Goal: Task Accomplishment & Management: Use online tool/utility

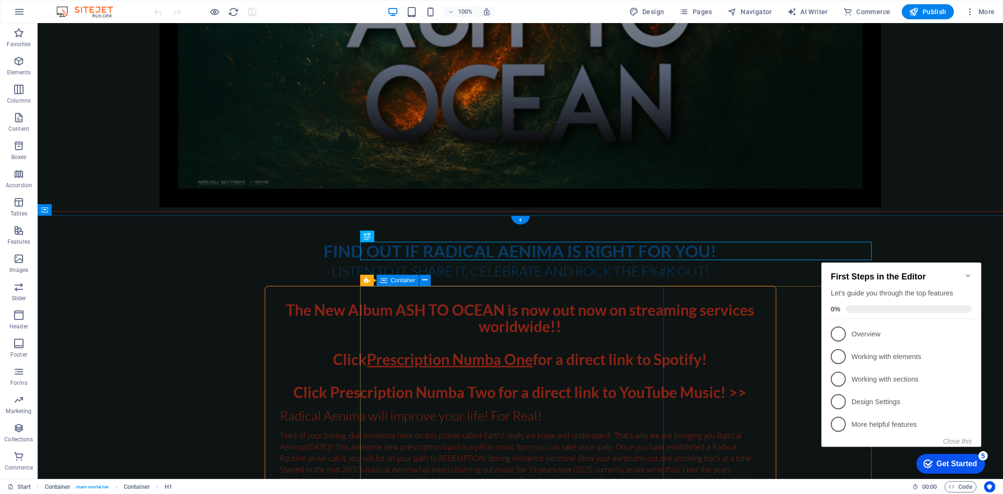
scroll to position [537, 0]
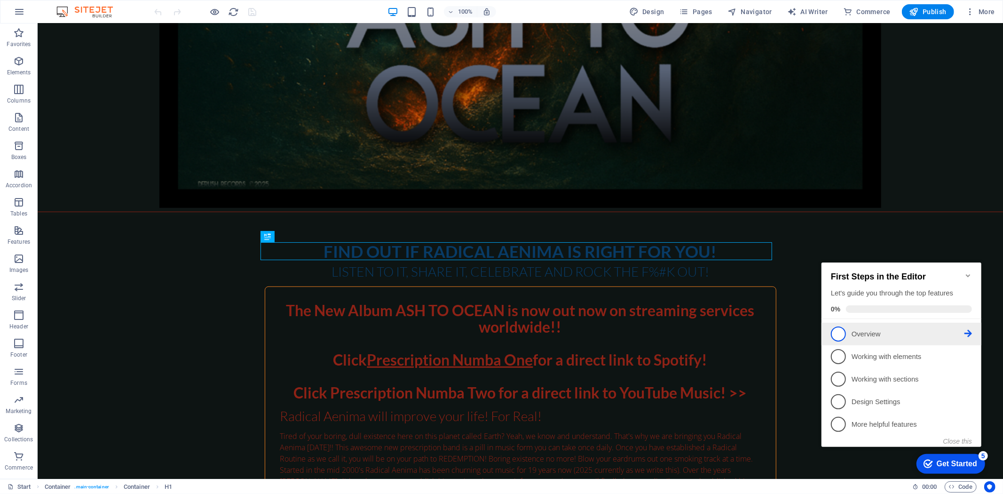
click at [839, 331] on span "1" at bounding box center [837, 333] width 15 height 15
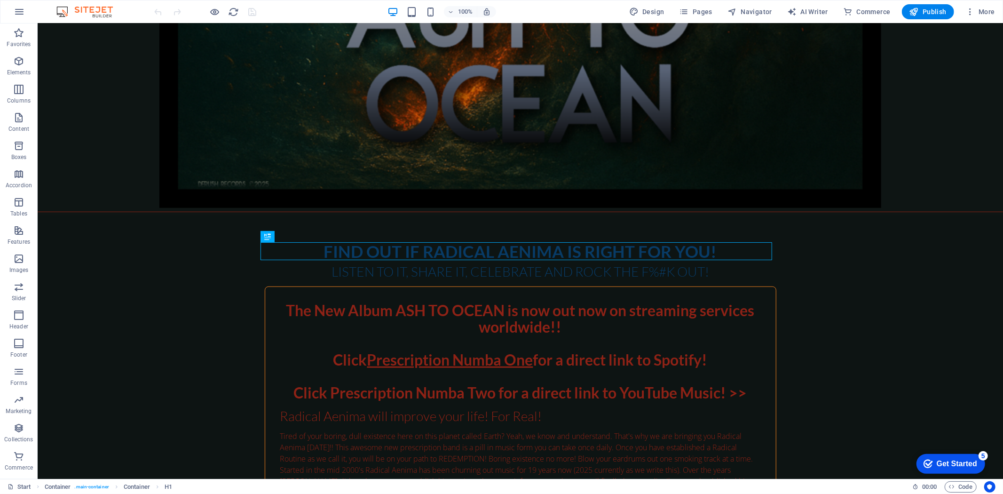
scroll to position [0, 0]
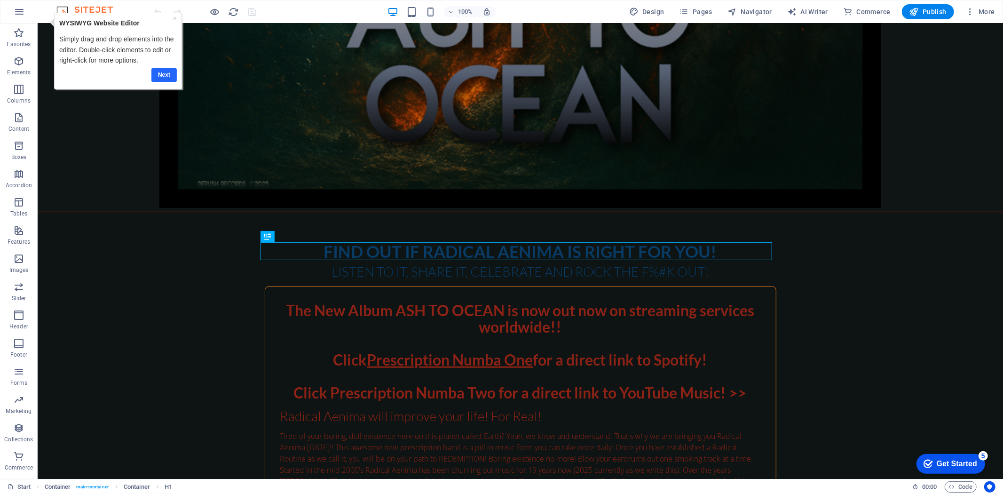
click at [157, 72] on link "Next" at bounding box center [163, 75] width 25 height 14
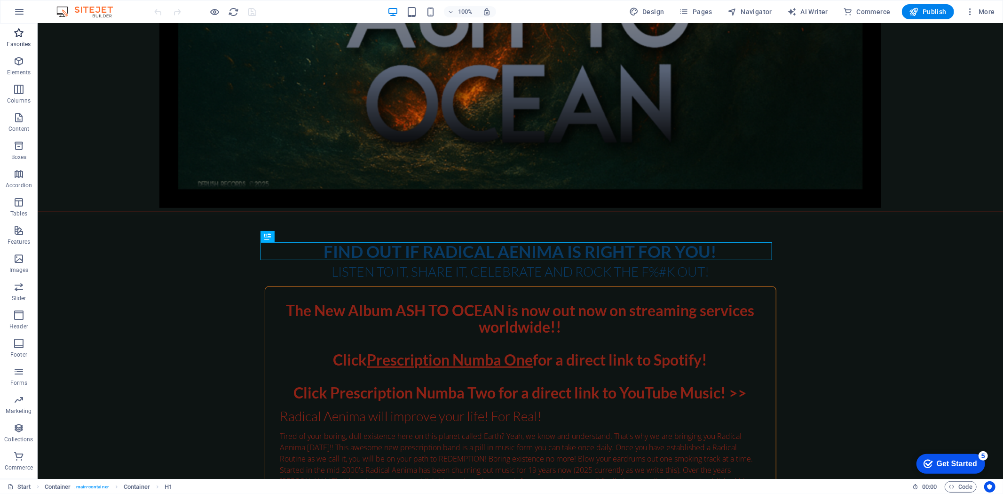
drag, startPoint x: 16, startPoint y: 38, endPoint x: 18, endPoint y: 32, distance: 5.8
click at [18, 32] on icon "button" at bounding box center [18, 32] width 11 height 11
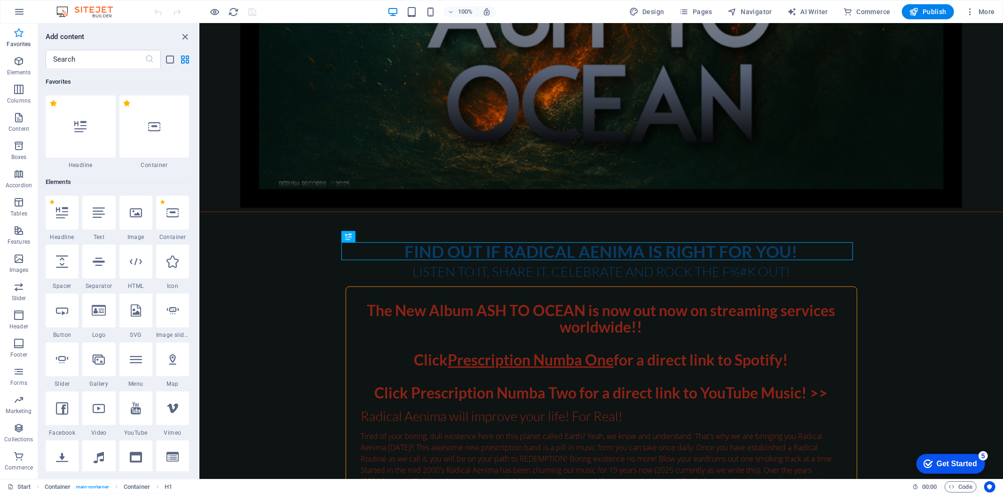
click at [18, 32] on icon "button" at bounding box center [18, 32] width 11 height 11
drag, startPoint x: 80, startPoint y: 40, endPoint x: 72, endPoint y: 214, distance: 174.1
drag, startPoint x: 72, startPoint y: 214, endPoint x: 86, endPoint y: 182, distance: 34.5
click at [86, 182] on h6 "Elements" at bounding box center [117, 181] width 143 height 11
click at [88, 126] on div at bounding box center [81, 126] width 70 height 62
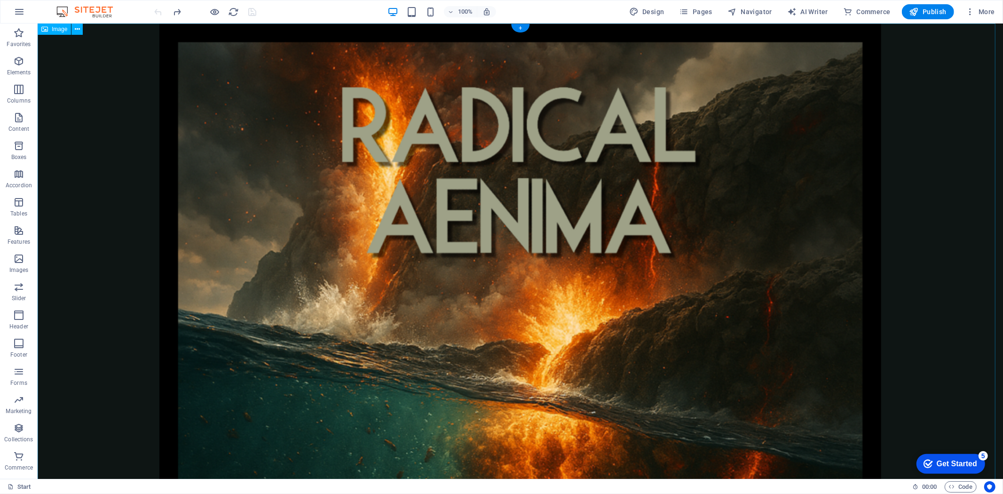
click at [448, 104] on figure at bounding box center [519, 384] width 965 height 722
click at [211, 56] on figure at bounding box center [519, 384] width 965 height 722
click at [76, 31] on icon at bounding box center [77, 29] width 5 height 10
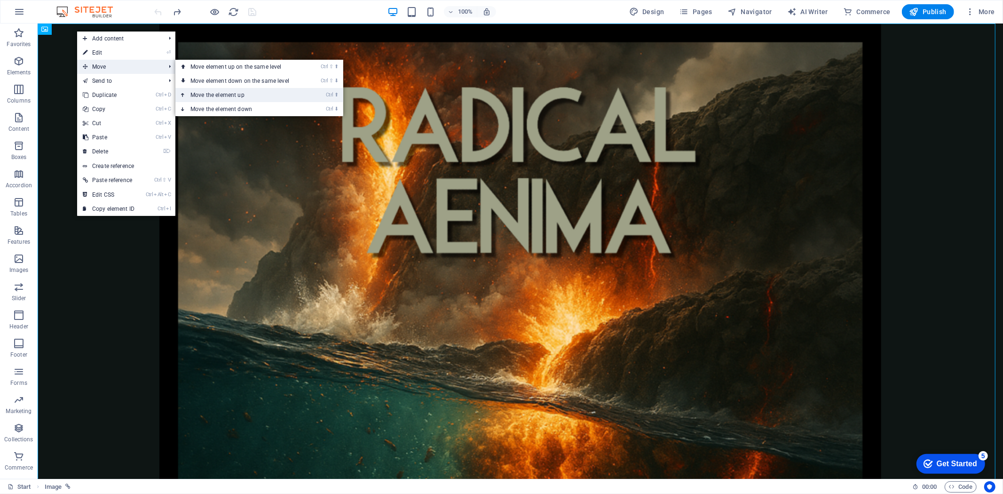
click at [283, 88] on link "Ctrl ⬆ Move the element up" at bounding box center [241, 95] width 133 height 14
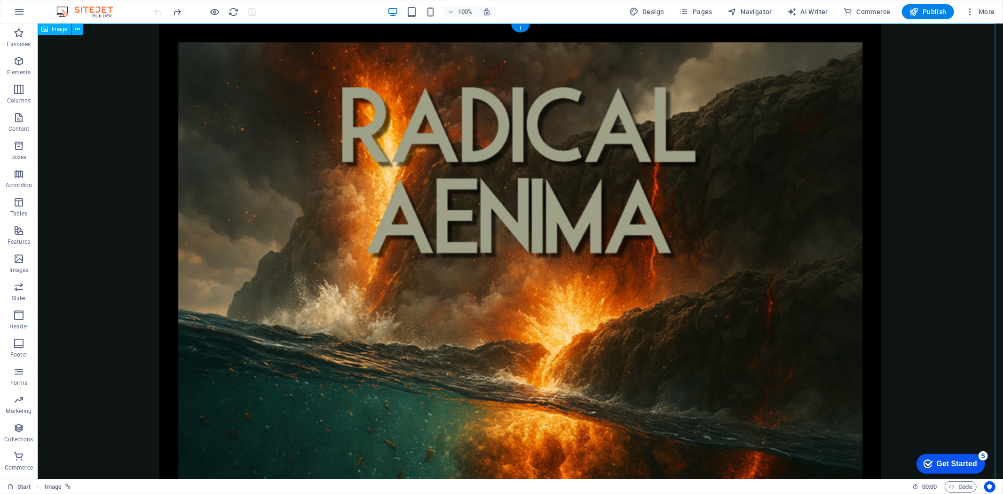
click at [189, 71] on figure at bounding box center [519, 384] width 965 height 722
click at [192, 72] on figure at bounding box center [519, 384] width 965 height 722
click at [389, 96] on figure at bounding box center [519, 384] width 965 height 722
select select "px"
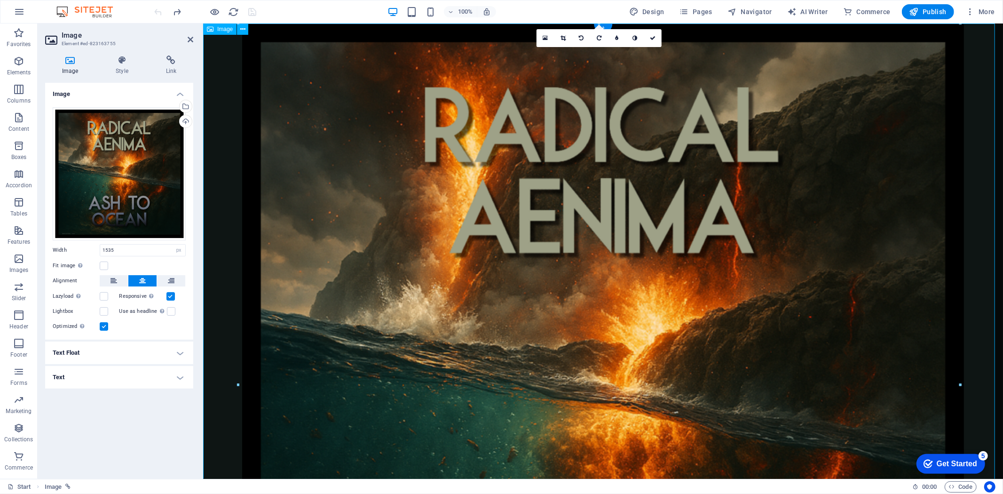
click at [389, 96] on figure at bounding box center [603, 384] width 800 height 722
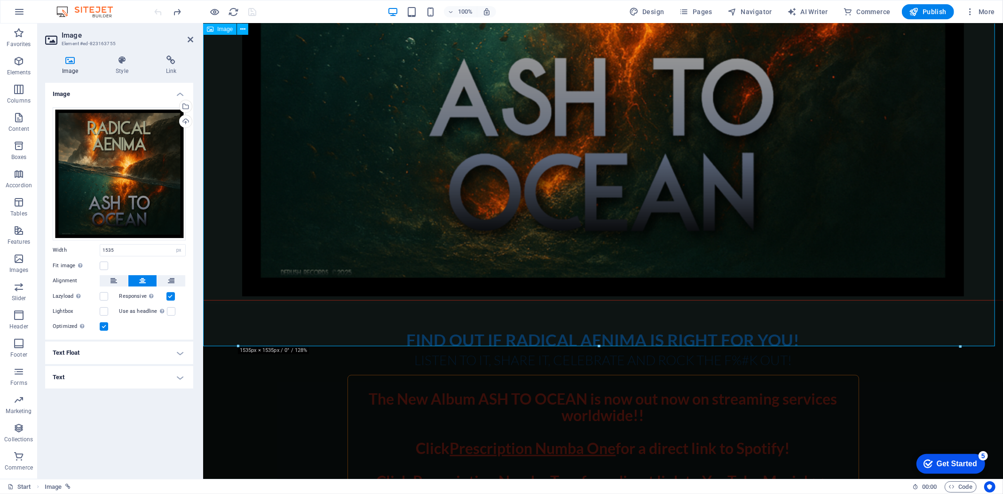
scroll to position [470, 0]
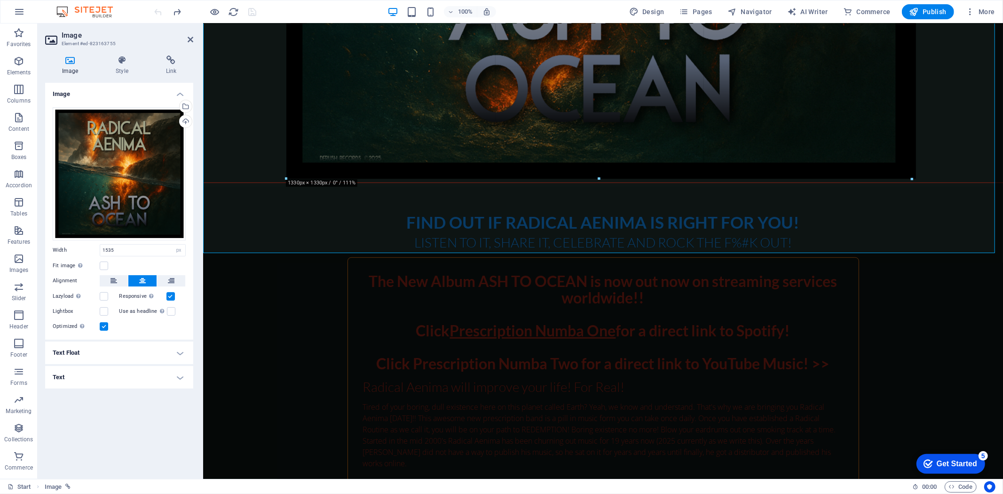
drag, startPoint x: 958, startPoint y: 274, endPoint x: 655, endPoint y: 35, distance: 385.2
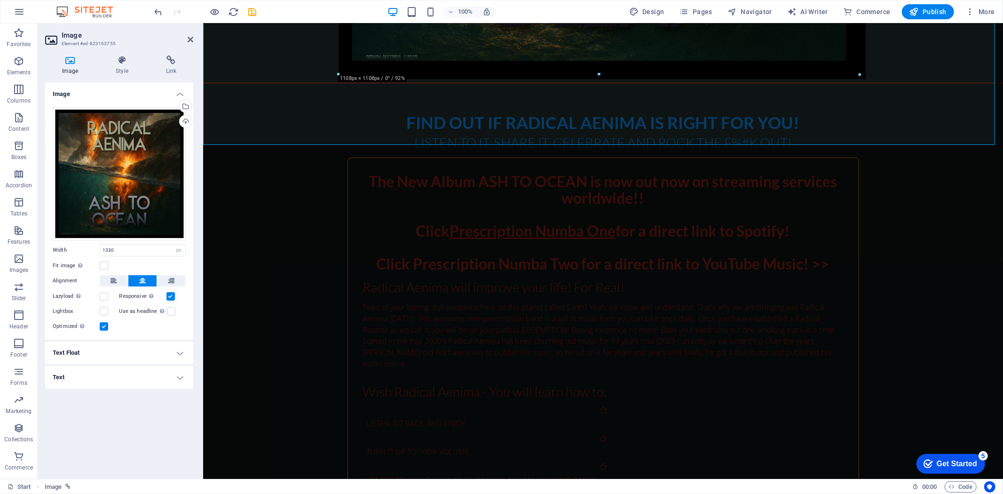
drag, startPoint x: 910, startPoint y: 178, endPoint x: 802, endPoint y: -46, distance: 247.9
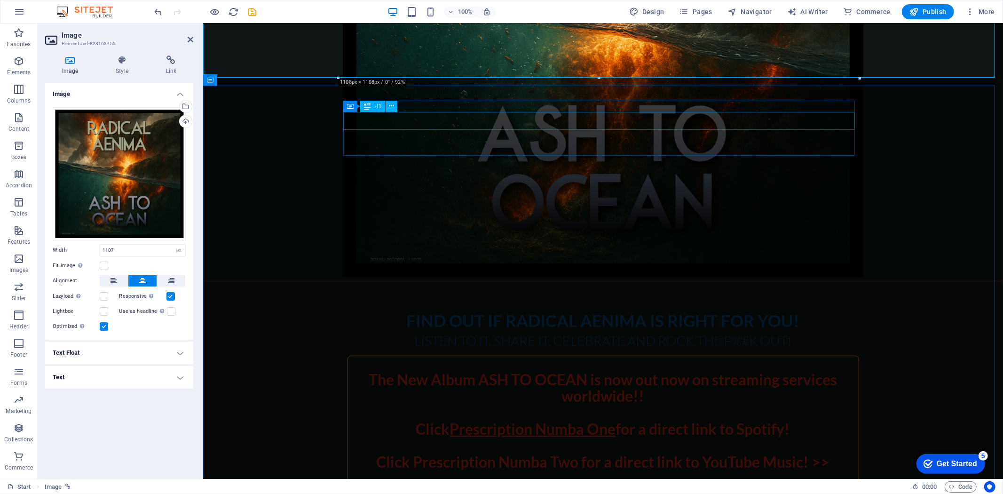
scroll to position [209, 0]
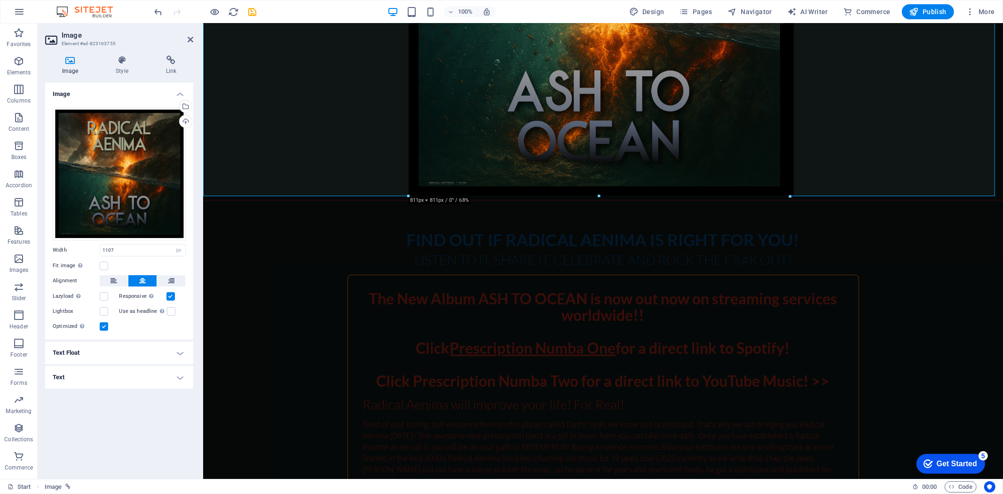
drag, startPoint x: 859, startPoint y: 334, endPoint x: 719, endPoint y: 17, distance: 346.4
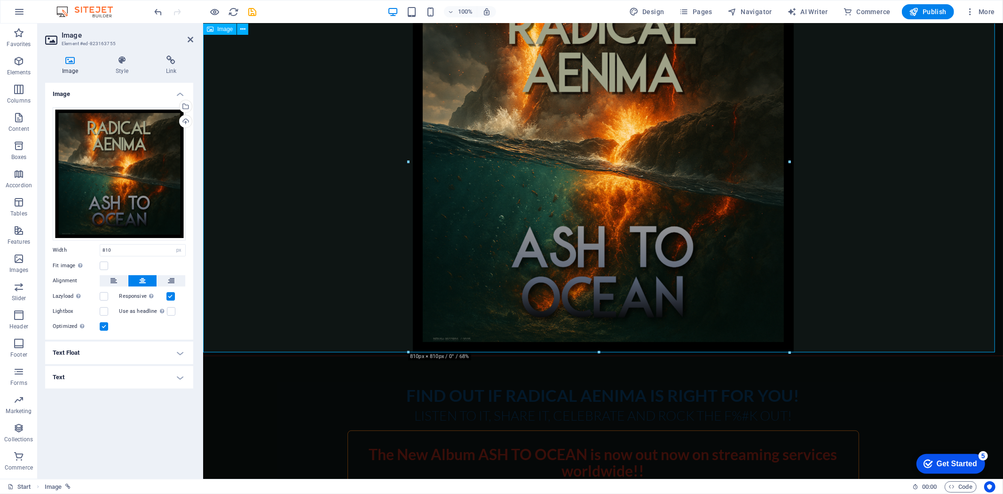
scroll to position [52, 0]
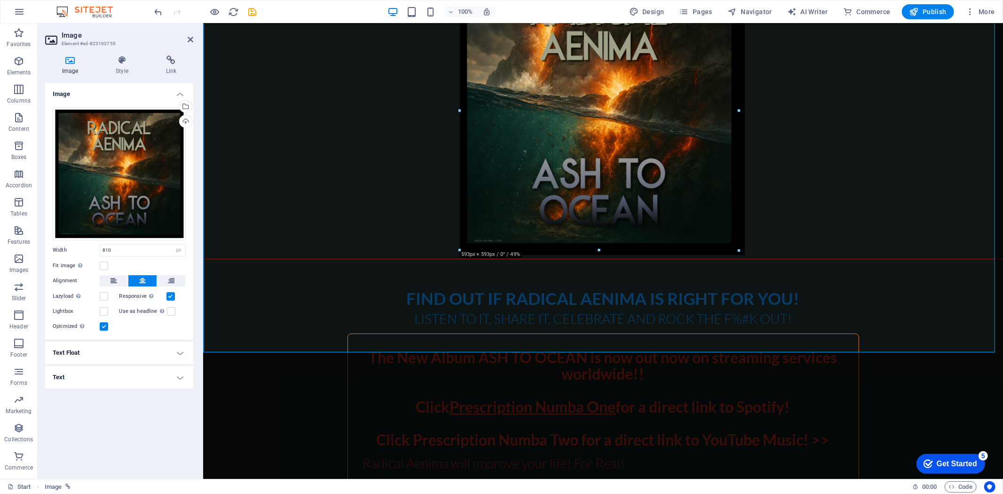
drag, startPoint x: 791, startPoint y: 354, endPoint x: 684, endPoint y: 63, distance: 310.4
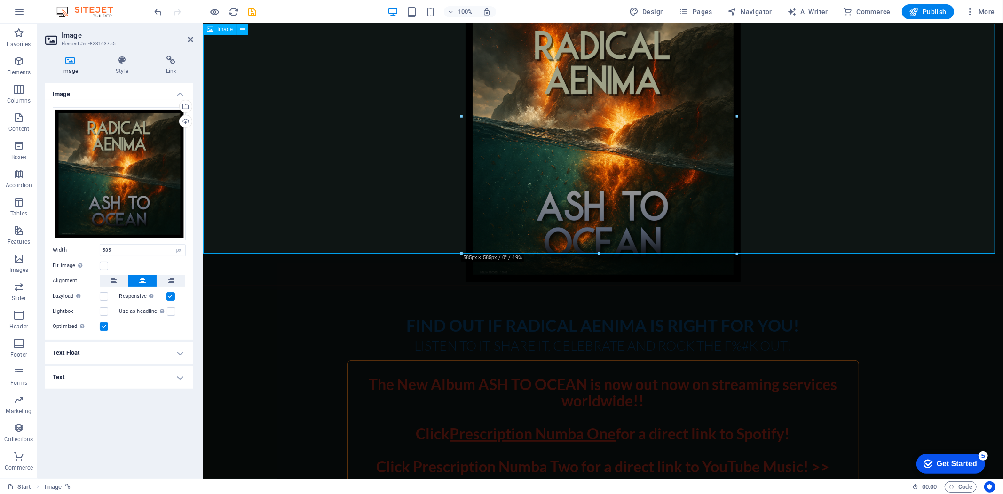
scroll to position [0, 0]
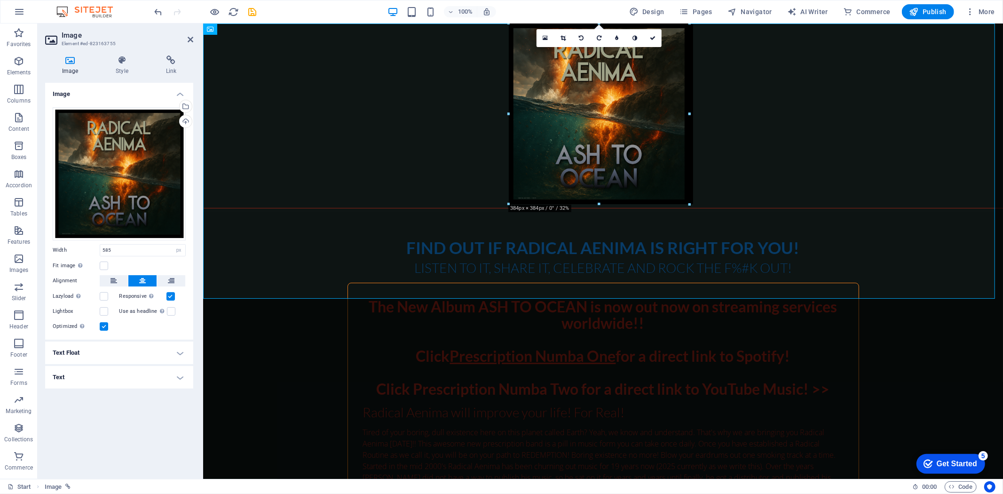
drag, startPoint x: 737, startPoint y: 298, endPoint x: 449, endPoint y: 67, distance: 368.2
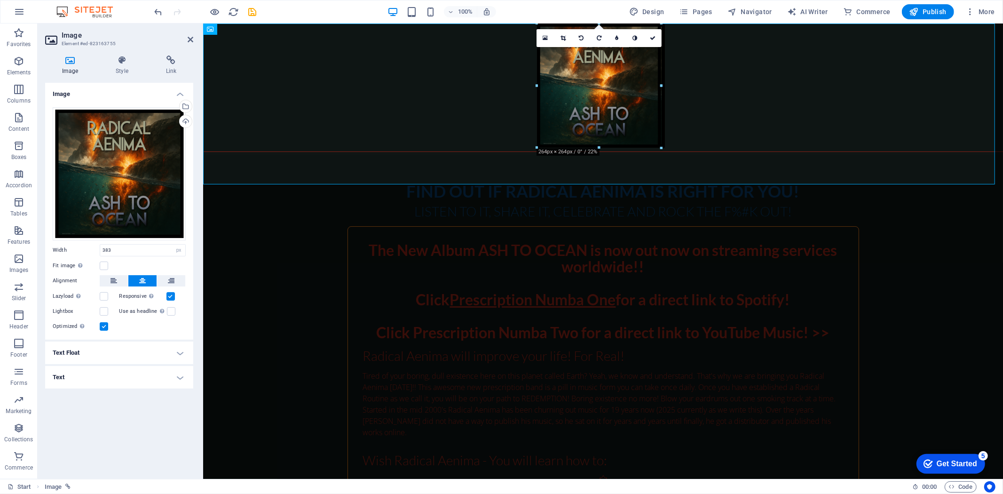
drag, startPoint x: 689, startPoint y: 204, endPoint x: 632, endPoint y: 78, distance: 138.9
type input "263"
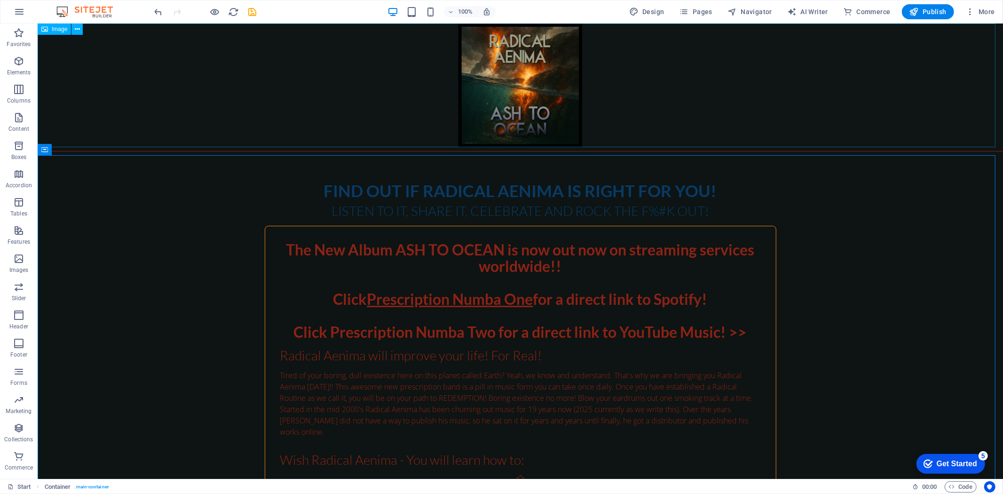
click at [371, 69] on figure at bounding box center [519, 85] width 965 height 124
click at [337, 33] on figure at bounding box center [519, 85] width 965 height 124
click at [360, 24] on figure at bounding box center [519, 85] width 965 height 124
select select "px"
